Goal: Information Seeking & Learning: Find specific page/section

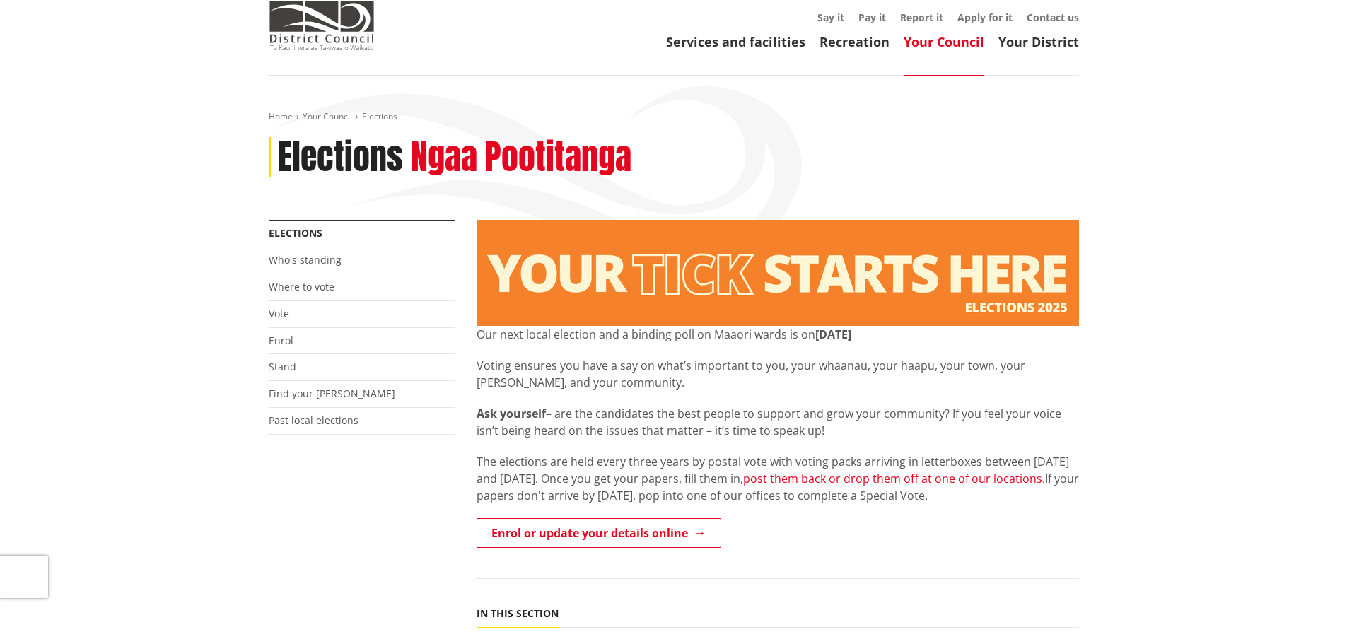
scroll to position [141, 0]
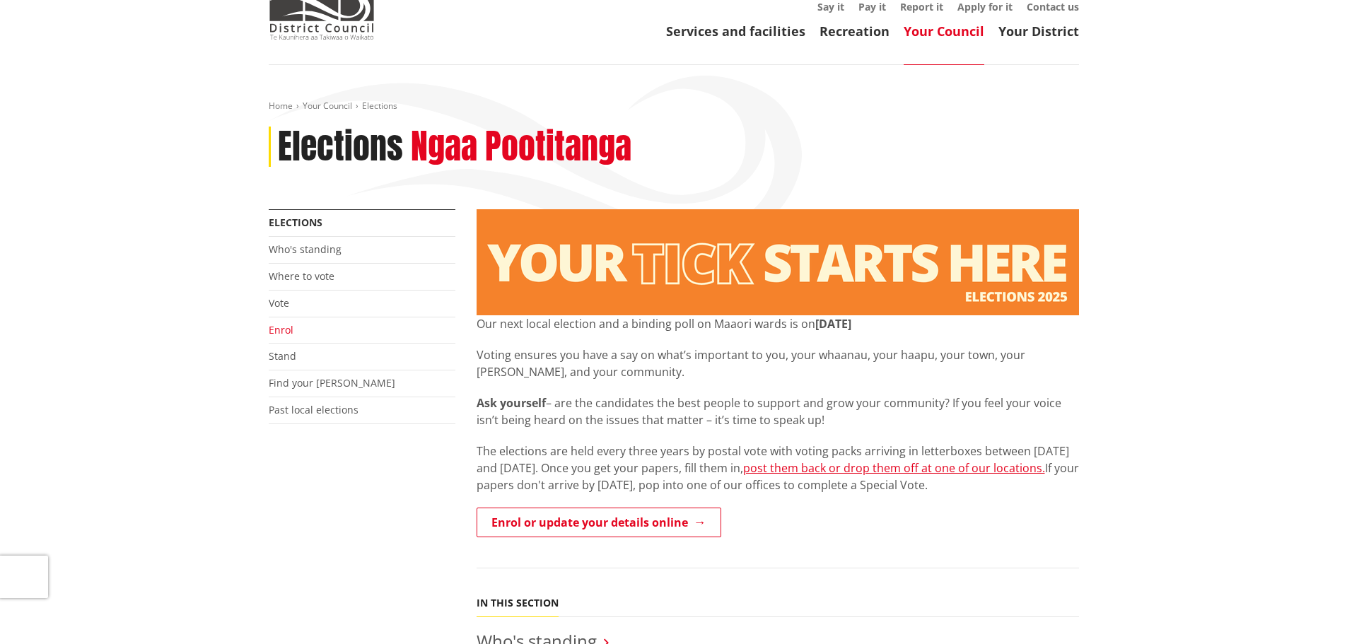
click at [275, 323] on link "Enrol" at bounding box center [281, 329] width 25 height 13
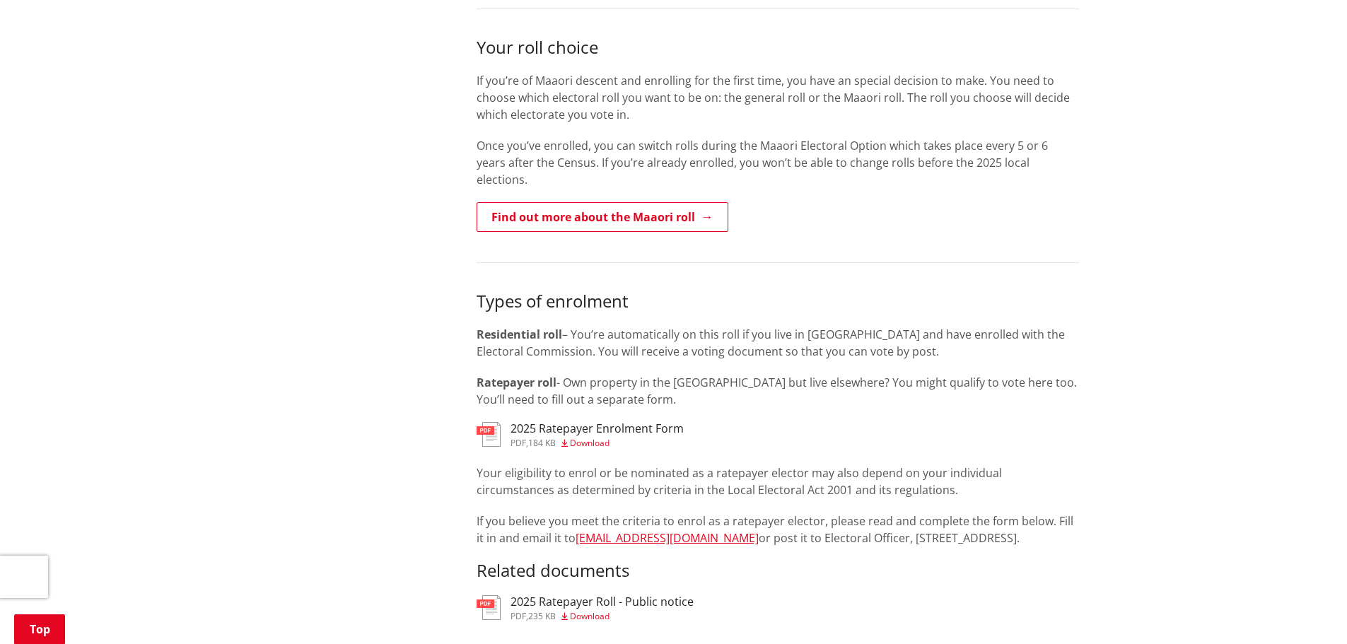
scroll to position [990, 0]
click at [578, 421] on h3 "2025 Ratepayer Enrolment Form" at bounding box center [596, 427] width 173 height 13
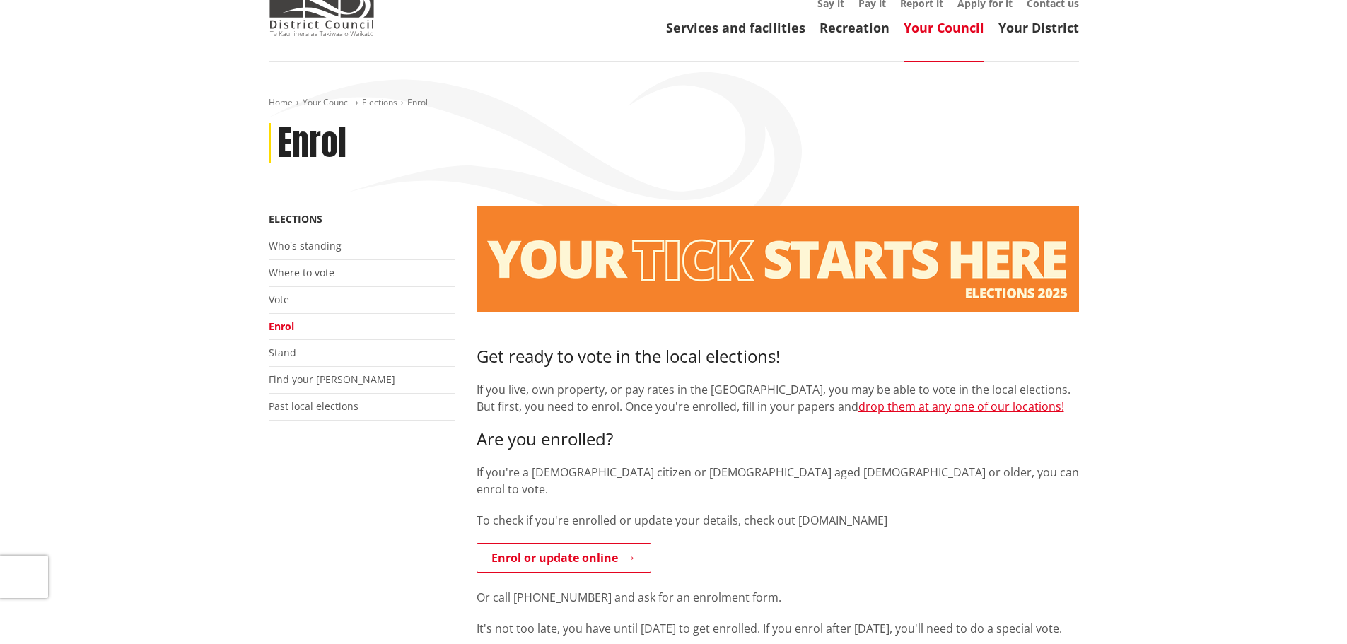
scroll to position [141, 0]
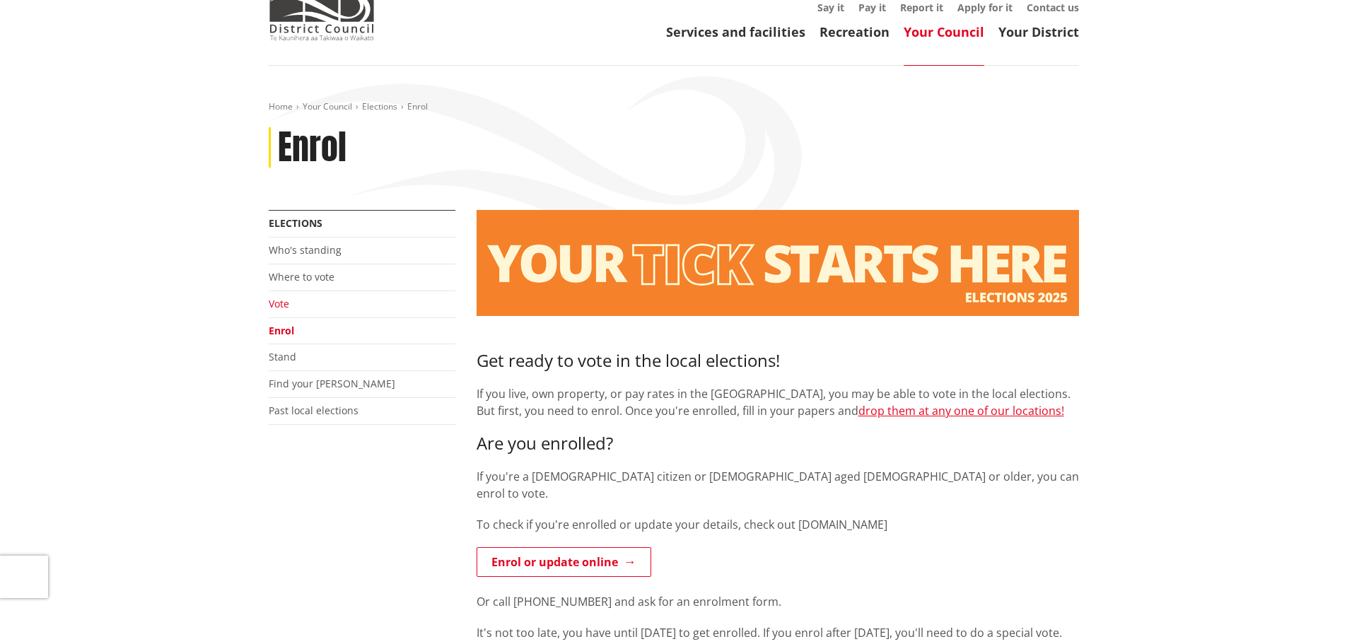
click at [273, 297] on link "Vote" at bounding box center [279, 303] width 20 height 13
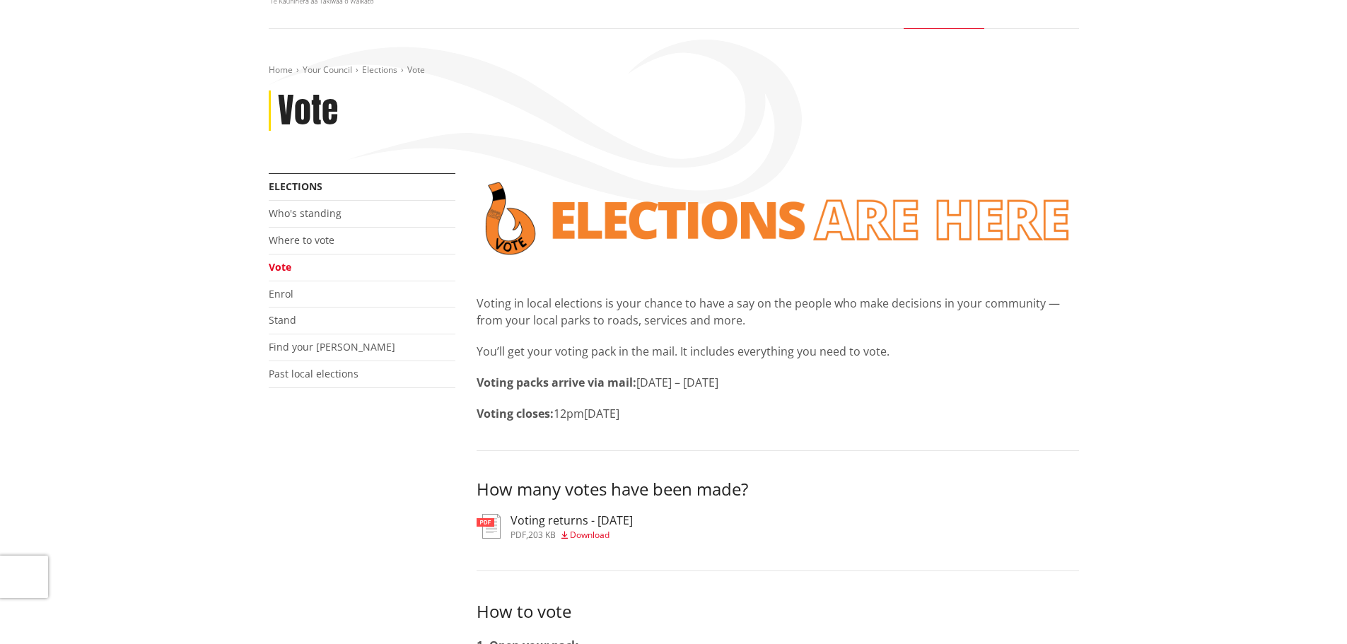
scroll to position [71, 0]
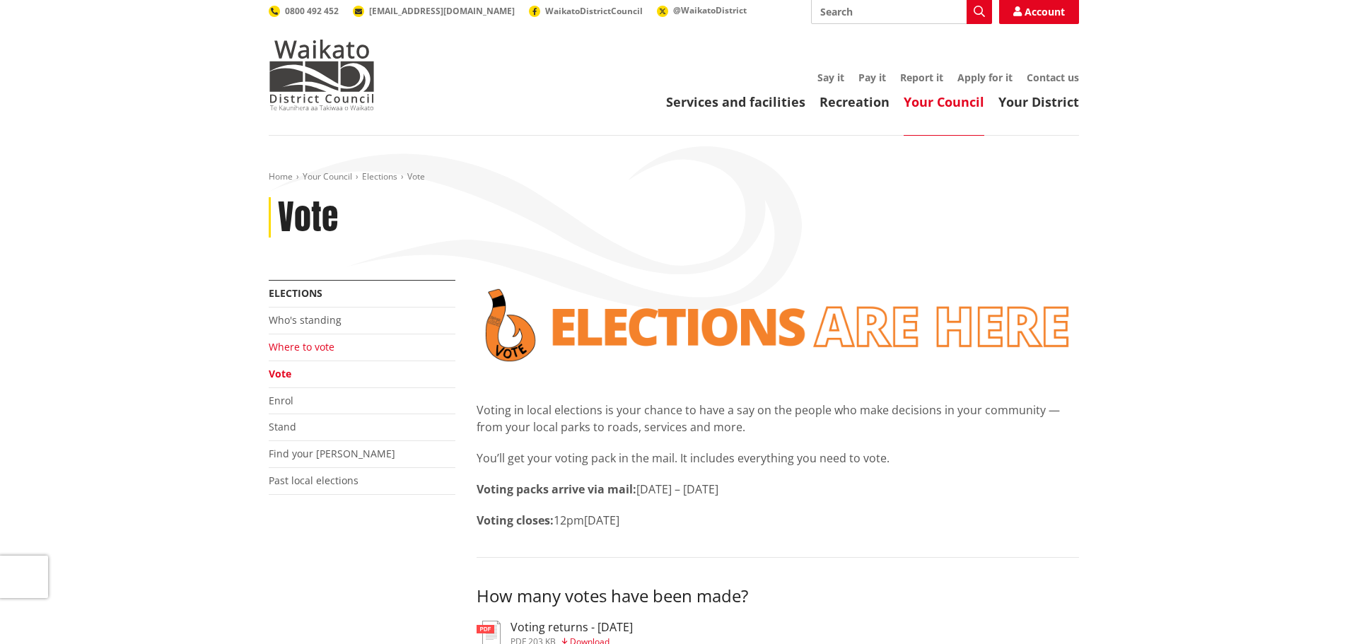
click at [301, 340] on link "Where to vote" at bounding box center [302, 346] width 66 height 13
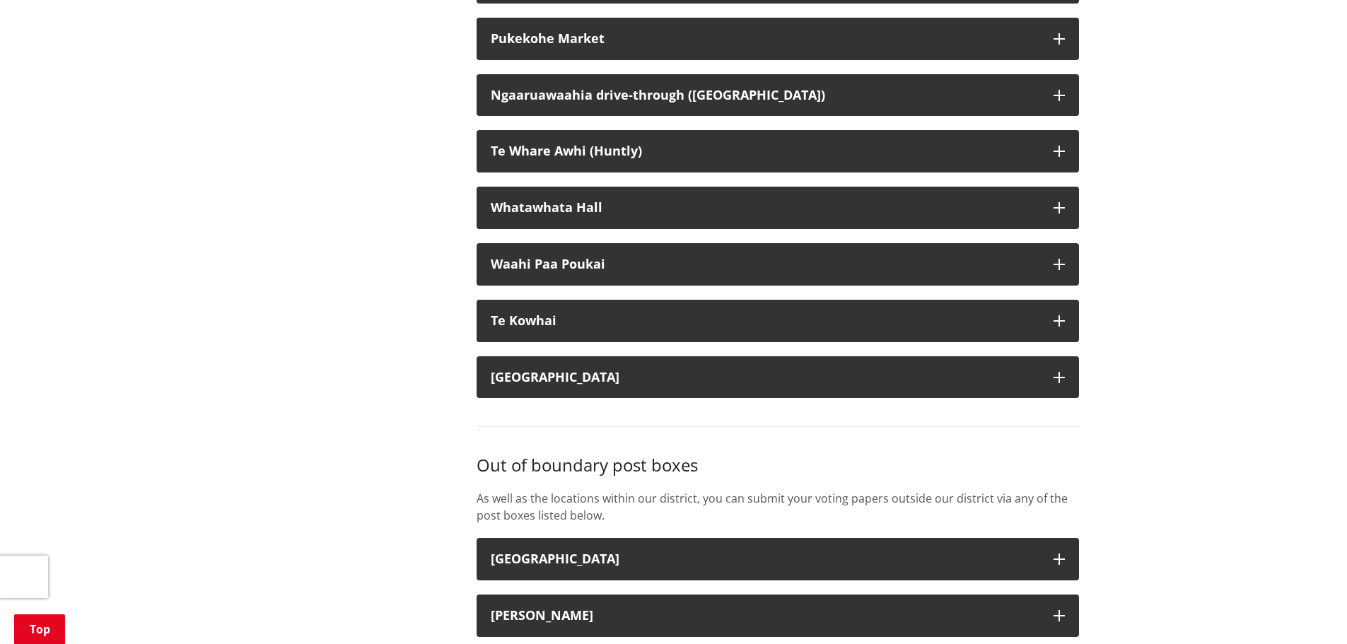
scroll to position [3534, 0]
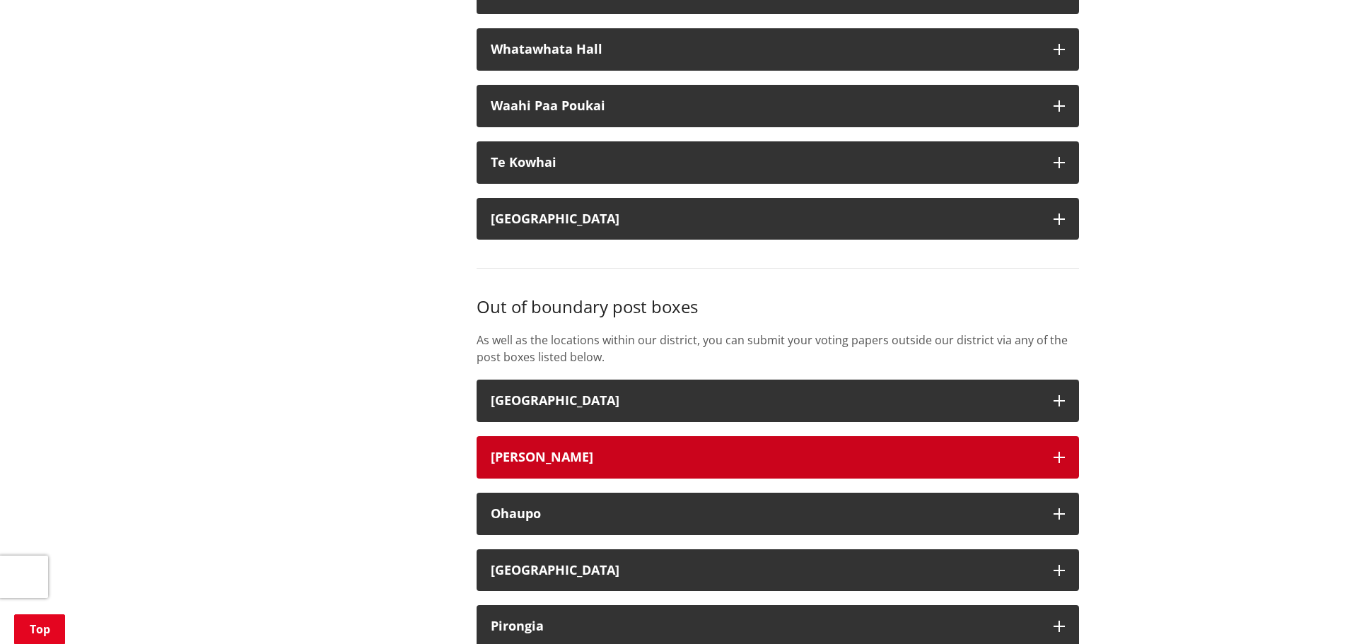
click at [1060, 452] on icon "button" at bounding box center [1058, 457] width 11 height 11
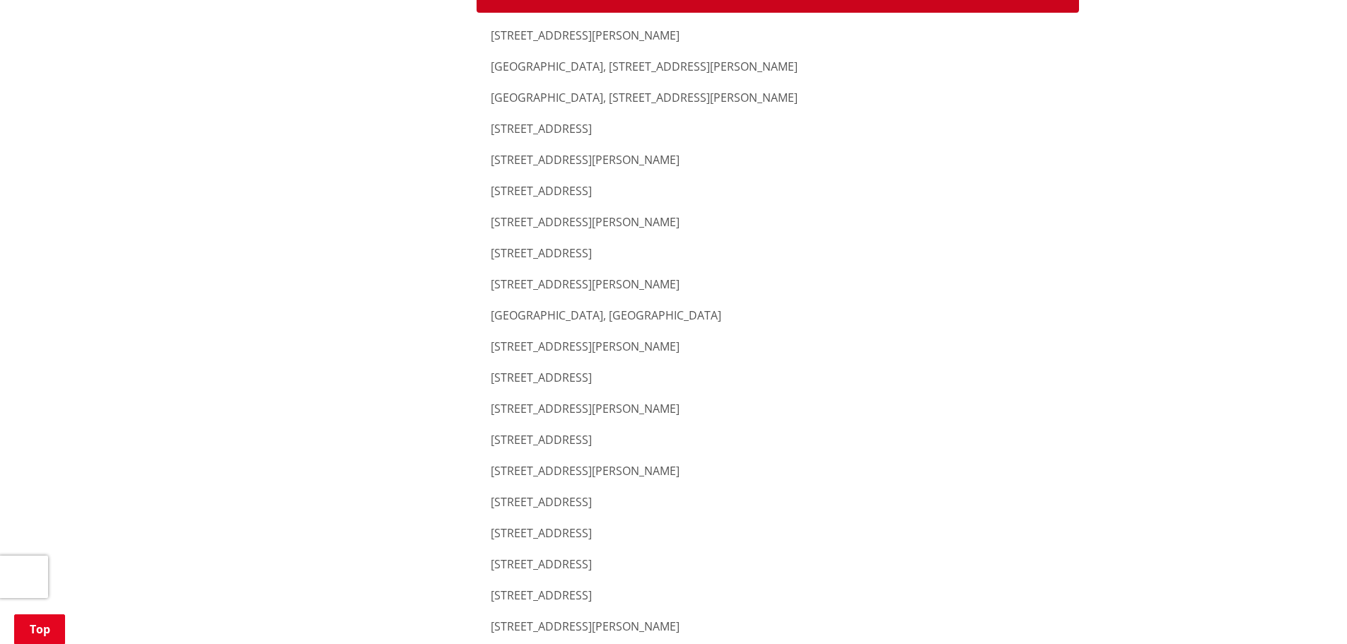
scroll to position [3817, 0]
